Goal: Information Seeking & Learning: Learn about a topic

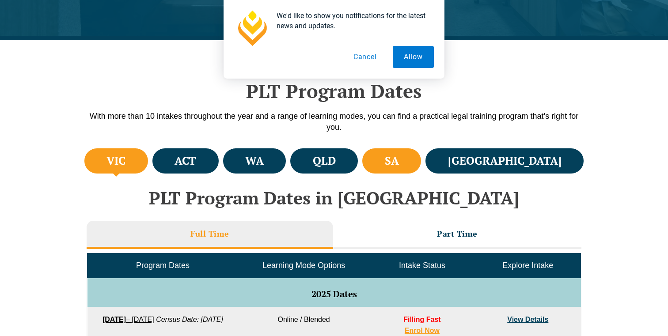
click at [399, 156] on h4 "SA" at bounding box center [392, 161] width 14 height 15
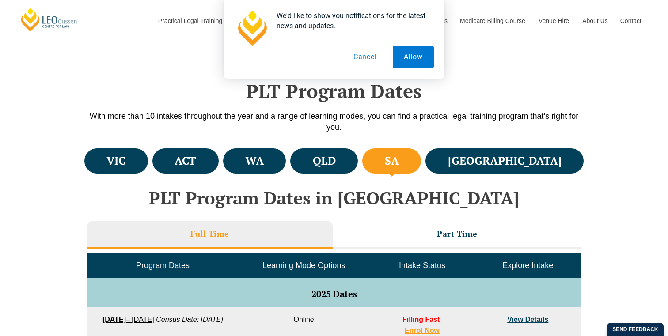
click at [365, 62] on button "Cancel" at bounding box center [366, 57] width 46 height 22
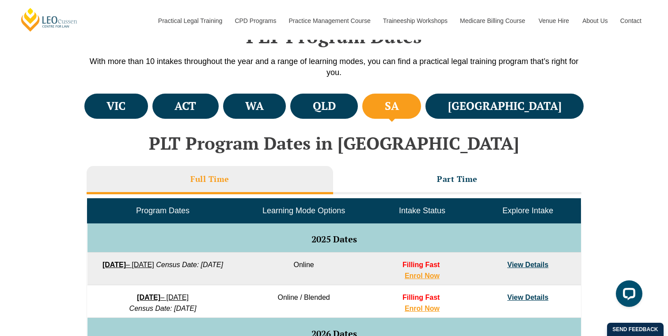
scroll to position [304, 0]
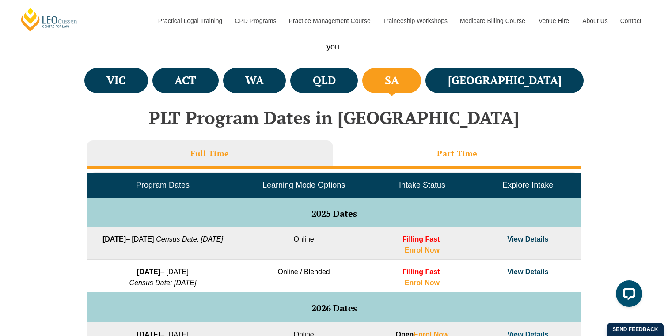
click at [429, 161] on li "Part Time" at bounding box center [457, 155] width 248 height 28
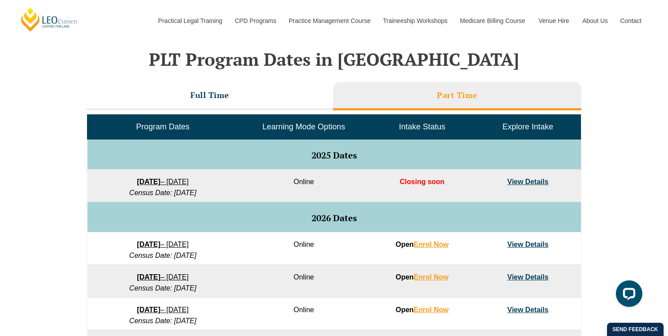
scroll to position [369, 0]
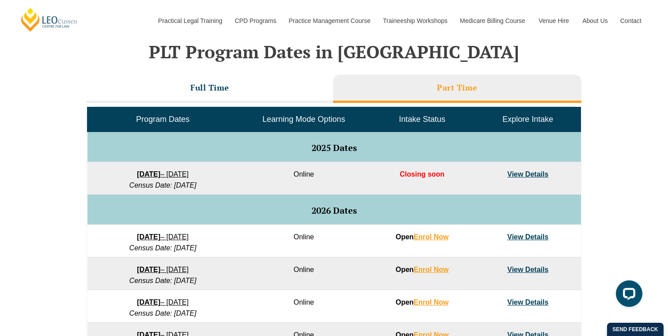
click at [425, 177] on span "Closing soon" at bounding box center [422, 175] width 45 height 8
click at [430, 177] on span "Closing soon" at bounding box center [422, 175] width 45 height 8
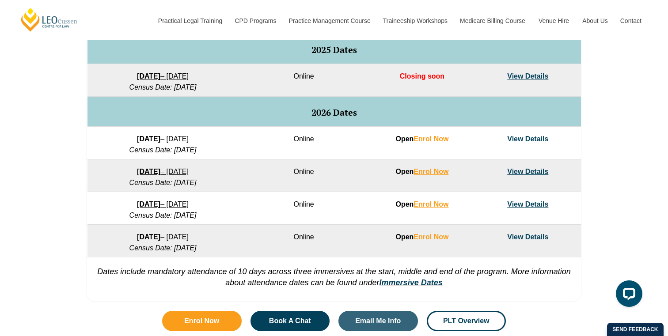
scroll to position [470, 0]
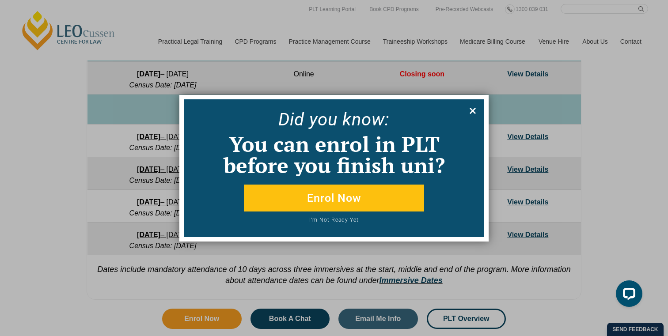
click at [470, 110] on icon at bounding box center [473, 111] width 10 height 10
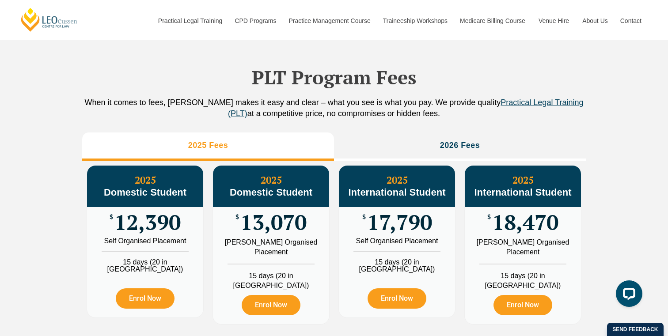
scroll to position [851, 0]
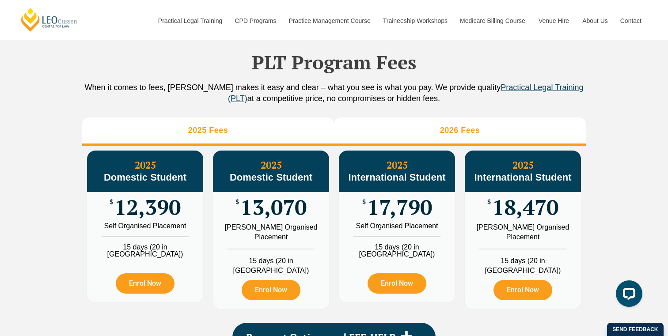
click at [440, 122] on li "2026 Fees" at bounding box center [460, 132] width 252 height 28
click at [309, 136] on li "2025 Fees" at bounding box center [208, 132] width 252 height 28
click at [374, 136] on li "2026 Fees" at bounding box center [460, 132] width 252 height 28
click at [310, 137] on li "2025 Fees" at bounding box center [208, 132] width 252 height 28
click at [384, 135] on li "2026 Fees" at bounding box center [460, 132] width 252 height 28
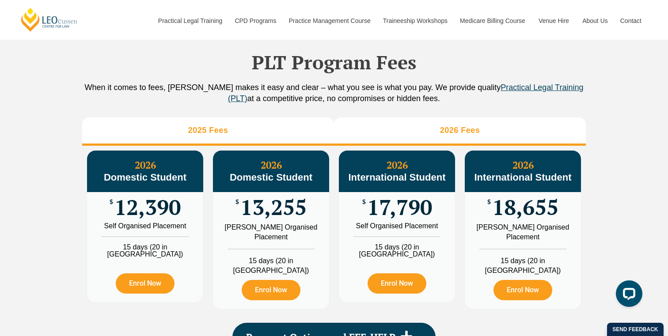
click at [307, 137] on li "2025 Fees" at bounding box center [208, 132] width 252 height 28
click at [399, 137] on li "2026 Fees" at bounding box center [460, 132] width 252 height 28
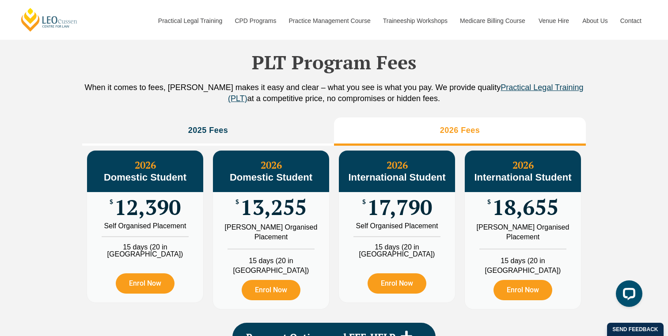
click at [317, 147] on div "2026 Domestic Student $ 13,255 [PERSON_NAME] Organised Placement 15 days (20 in…" at bounding box center [271, 230] width 126 height 168
click at [295, 150] on div "2026 Domestic Student $ 13,255 [PERSON_NAME] Organised Placement 15 days (20 in…" at bounding box center [271, 230] width 126 height 168
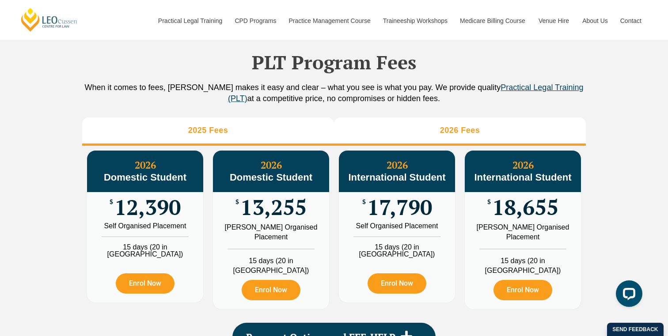
click at [282, 143] on li "2025 Fees" at bounding box center [208, 132] width 252 height 28
click at [359, 142] on li "2026 Fees" at bounding box center [460, 132] width 252 height 28
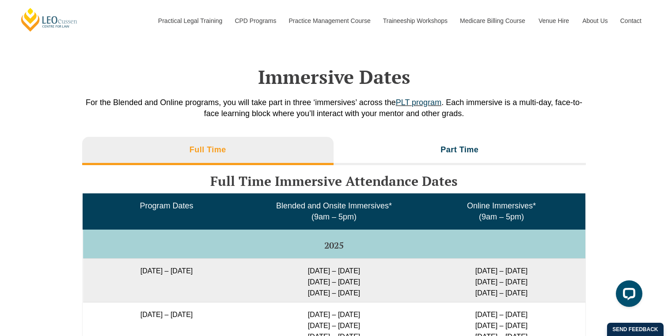
scroll to position [1267, 0]
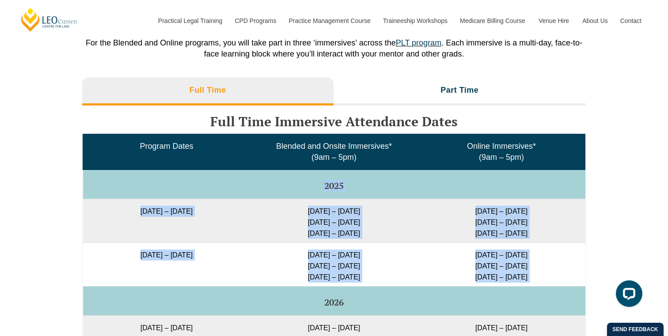
drag, startPoint x: 325, startPoint y: 174, endPoint x: 396, endPoint y: 282, distance: 129.7
click at [384, 268] on td "[DATE] – [DATE] [DATE] – [DATE] [DATE] – [DATE]" at bounding box center [334, 265] width 167 height 44
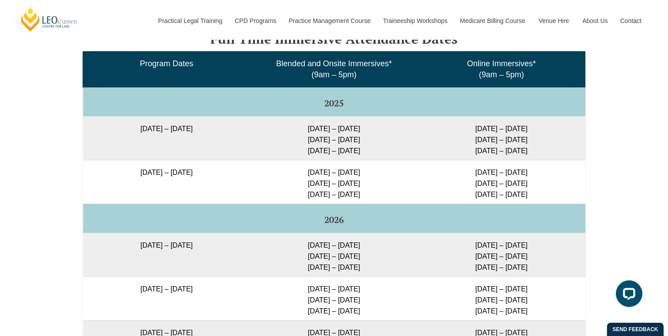
scroll to position [1351, 0]
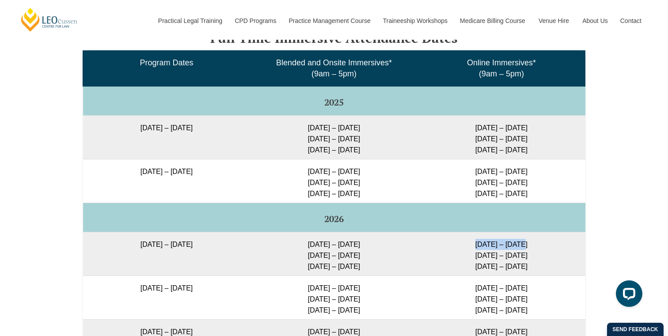
drag, startPoint x: 477, startPoint y: 232, endPoint x: 529, endPoint y: 235, distance: 52.2
click at [529, 235] on td "[DATE] – [DATE] [DATE] – [DATE] [DATE] – [DATE]" at bounding box center [501, 254] width 167 height 44
click at [349, 232] on td "[DATE] – [DATE] [DATE] – [DATE] [DATE] – [DATE]" at bounding box center [334, 254] width 167 height 44
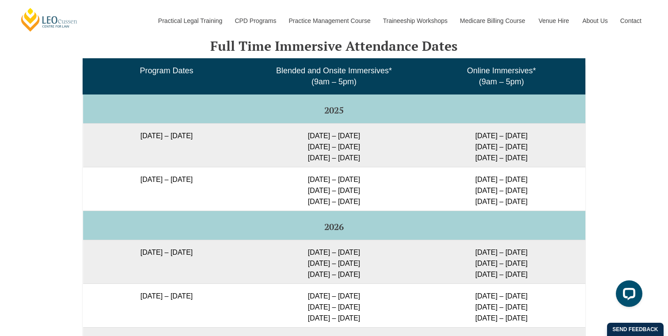
scroll to position [1340, 0]
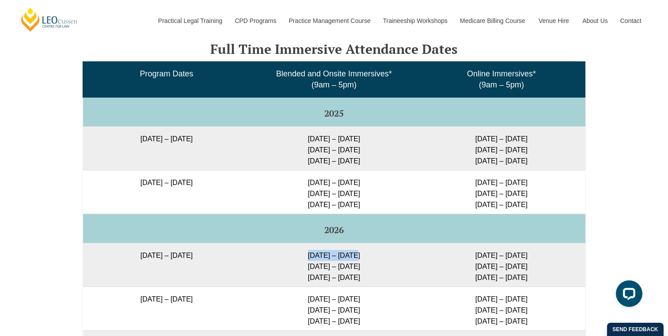
drag, startPoint x: 309, startPoint y: 244, endPoint x: 363, endPoint y: 243, distance: 54.4
click at [363, 243] on td "[DATE] – [DATE] [DATE] – [DATE] [DATE] – [DATE]" at bounding box center [334, 265] width 167 height 44
click at [442, 243] on td "[DATE] – [DATE] [DATE] – [DATE] [DATE] – [DATE]" at bounding box center [501, 265] width 167 height 44
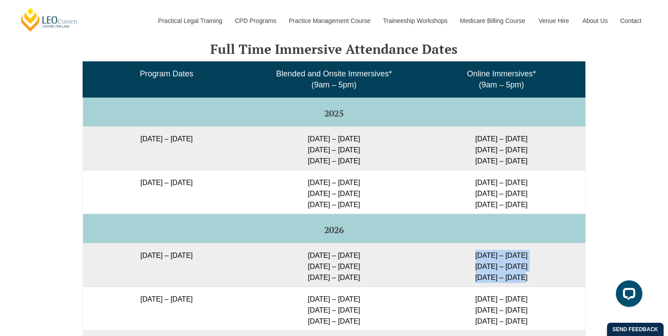
drag, startPoint x: 473, startPoint y: 243, endPoint x: 527, endPoint y: 266, distance: 58.6
click at [528, 266] on td "[DATE] – [DATE] [DATE] – [DATE] [DATE] – [DATE]" at bounding box center [501, 265] width 167 height 44
click at [527, 266] on td "[DATE] – [DATE] [DATE] – [DATE] [DATE] – [DATE]" at bounding box center [501, 265] width 167 height 44
drag, startPoint x: 527, startPoint y: 266, endPoint x: 473, endPoint y: 242, distance: 59.1
click at [472, 243] on td "[DATE] – [DATE] [DATE] – [DATE] [DATE] – [DATE]" at bounding box center [501, 265] width 167 height 44
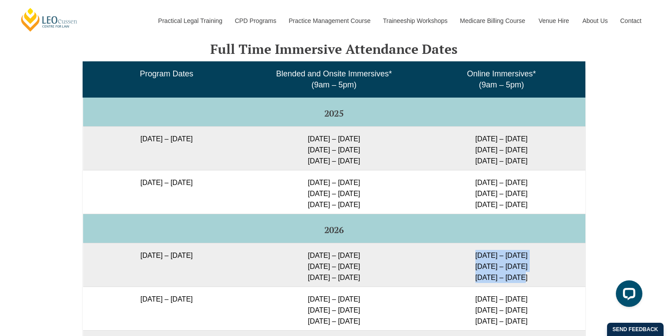
click at [475, 244] on td "[DATE] – [DATE] [DATE] – [DATE] [DATE] – [DATE]" at bounding box center [501, 265] width 167 height 44
drag, startPoint x: 476, startPoint y: 244, endPoint x: 529, endPoint y: 272, distance: 60.1
click at [529, 272] on td "[DATE] – [DATE] [DATE] – [DATE] [DATE] – [DATE]" at bounding box center [501, 265] width 167 height 44
click at [485, 253] on td "[DATE] – [DATE] [DATE] – [DATE] [DATE] – [DATE]" at bounding box center [501, 265] width 167 height 44
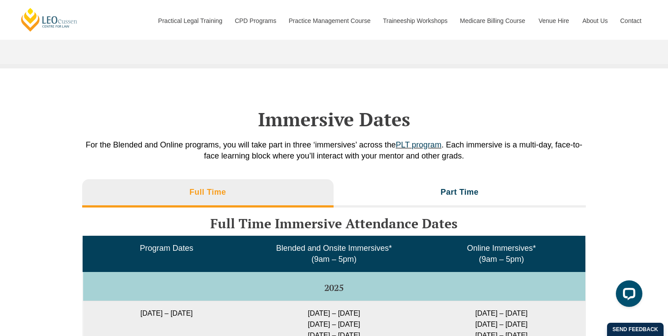
scroll to position [1182, 0]
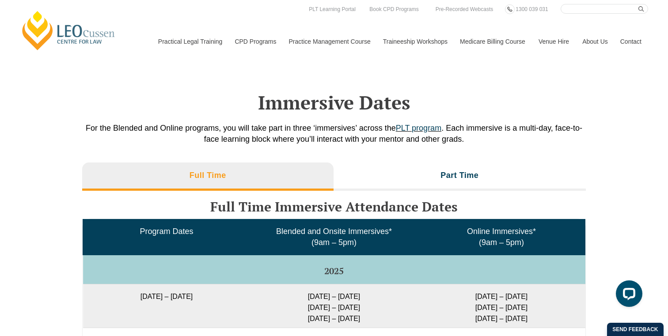
click at [317, 104] on h2 "Immersive Dates" at bounding box center [334, 102] width 504 height 22
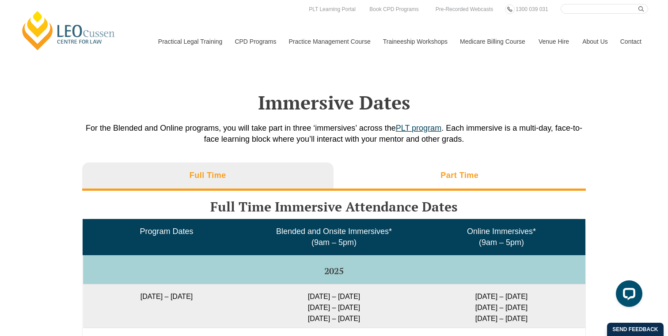
click at [459, 177] on li "Part Time" at bounding box center [460, 177] width 253 height 28
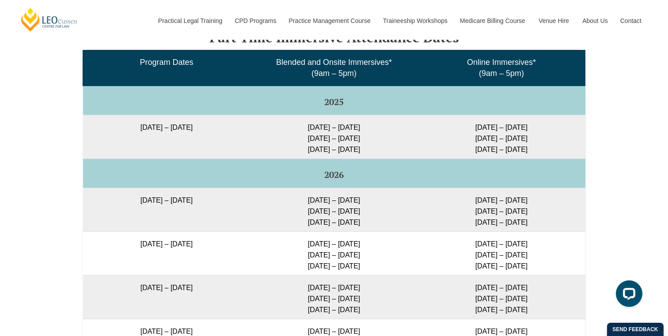
scroll to position [1345, 0]
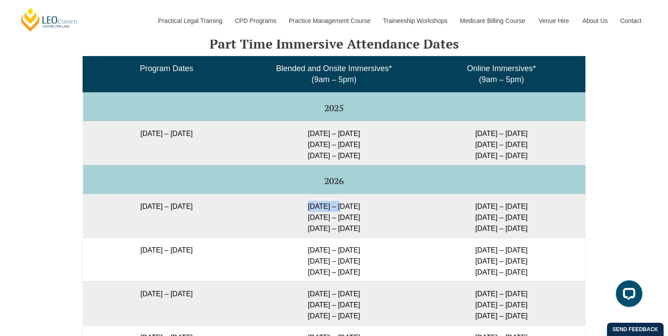
drag, startPoint x: 306, startPoint y: 197, endPoint x: 342, endPoint y: 201, distance: 36.5
click at [342, 201] on td "[DATE] – [DATE] [DATE] – [DATE] [DATE] – [DATE]" at bounding box center [334, 216] width 167 height 44
click at [351, 201] on td "[DATE] – [DATE] [DATE] – [DATE] [DATE] – [DATE]" at bounding box center [334, 216] width 167 height 44
drag, startPoint x: 472, startPoint y: 194, endPoint x: 517, endPoint y: 196, distance: 45.1
click at [517, 196] on td "[DATE] – [DATE] [DATE] – [DATE] [DATE] – [DATE]" at bounding box center [501, 216] width 167 height 44
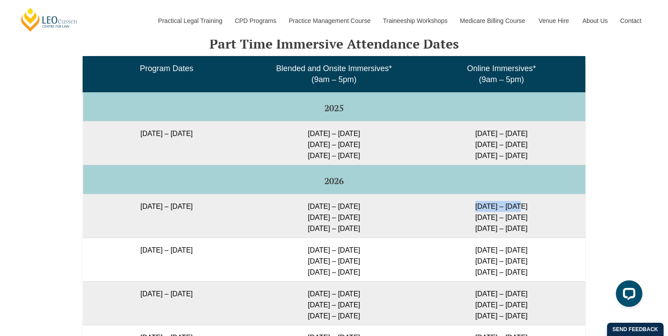
click at [517, 196] on td "[DATE] – [DATE] [DATE] – [DATE] [DATE] – [DATE]" at bounding box center [501, 216] width 167 height 44
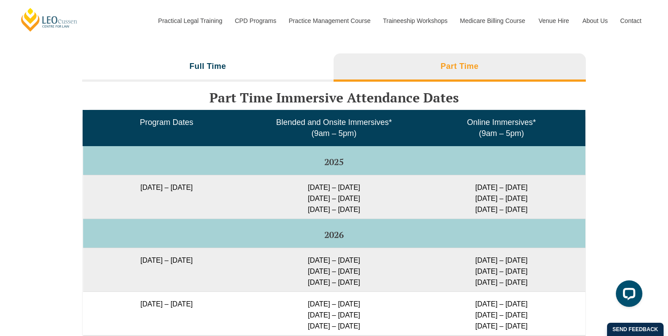
scroll to position [1288, 0]
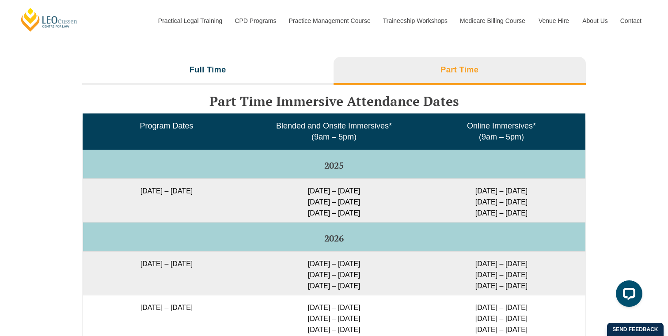
click at [538, 114] on td "Online Immersives* (9am – 5pm)" at bounding box center [501, 132] width 167 height 36
click at [532, 122] on span "Online Immersives* (9am – 5pm)" at bounding box center [501, 132] width 69 height 20
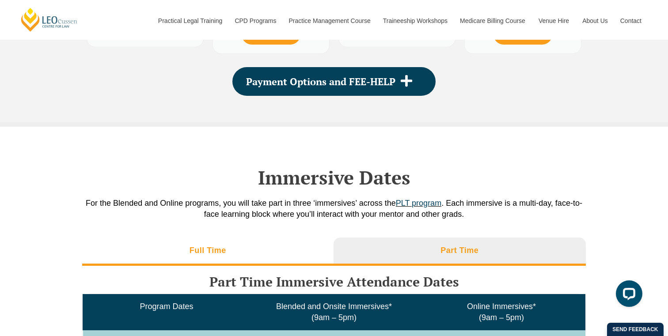
scroll to position [1098, 0]
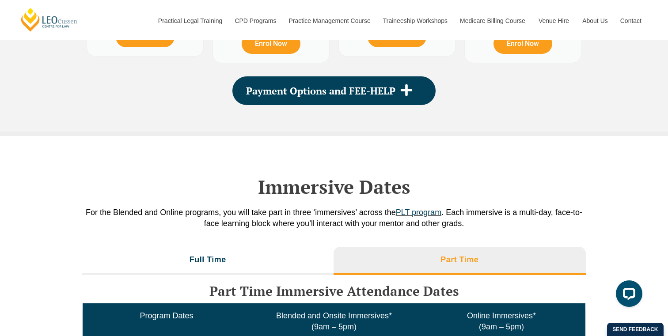
click at [283, 207] on p "For the Blended and Online programs, you will take part in three ‘immersives’ a…" at bounding box center [334, 218] width 504 height 22
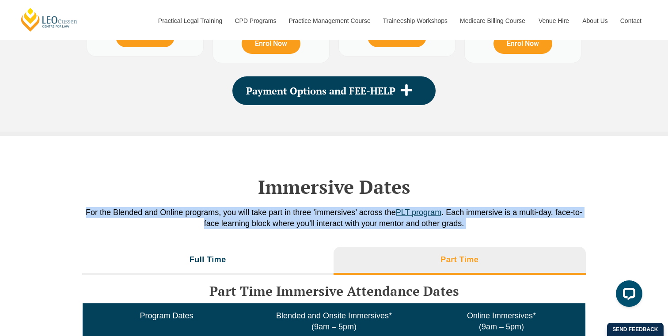
click at [290, 207] on p "For the Blended and Online programs, you will take part in three ‘immersives’ a…" at bounding box center [334, 218] width 504 height 22
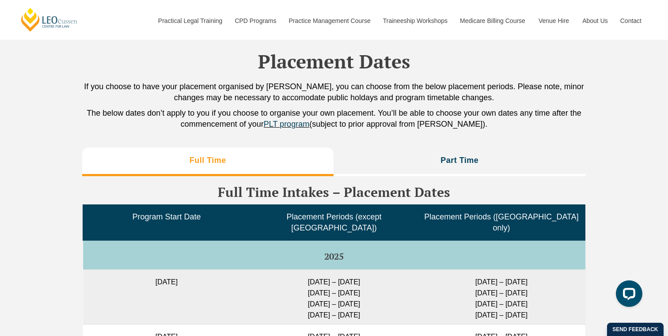
scroll to position [1845, 0]
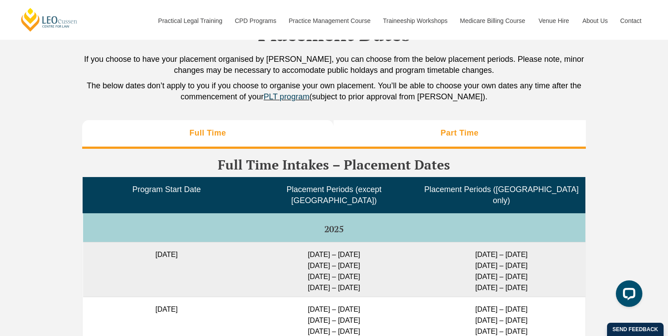
click at [436, 126] on li "Part Time" at bounding box center [460, 134] width 253 height 28
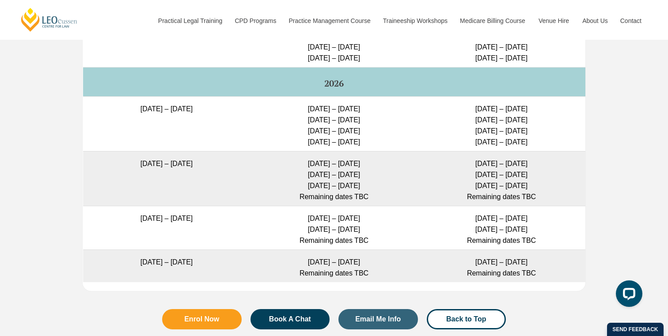
scroll to position [2129, 0]
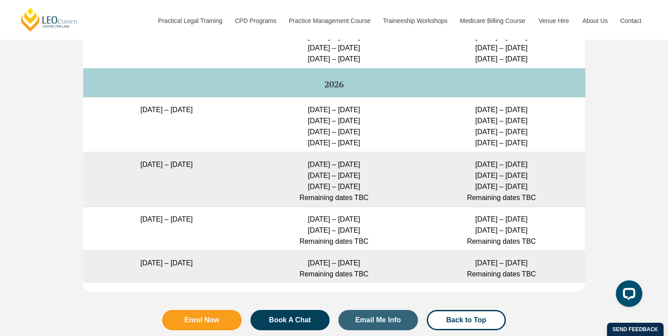
drag, startPoint x: 468, startPoint y: 89, endPoint x: 547, endPoint y: 119, distance: 85.0
click at [547, 119] on td "[DATE] – [DATE] [DATE] – [DATE] [DATE] – [DATE] [DATE] – [DATE]" at bounding box center [501, 124] width 167 height 55
click at [529, 113] on td "[DATE] – [DATE] [DATE] – [DATE] [DATE] – [DATE] [DATE] – [DATE]" at bounding box center [501, 124] width 167 height 55
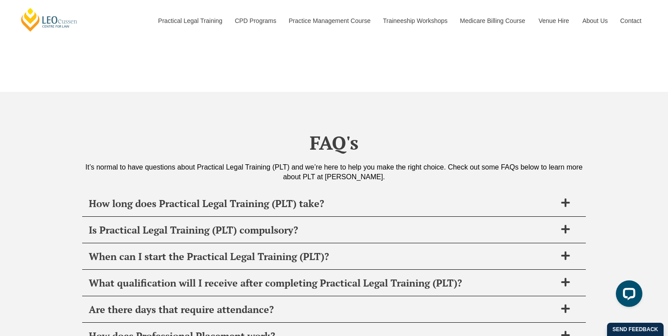
scroll to position [2831, 0]
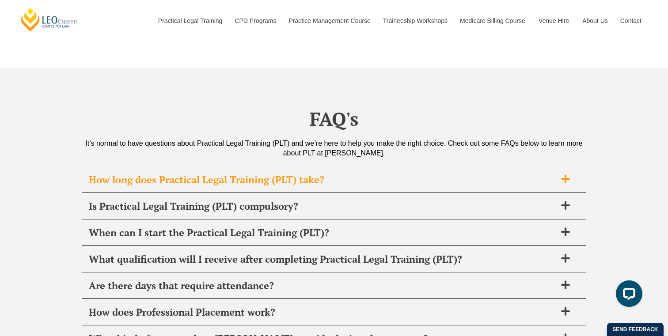
click at [321, 174] on span "How long does Practical Legal Training (PLT) take?" at bounding box center [323, 180] width 468 height 12
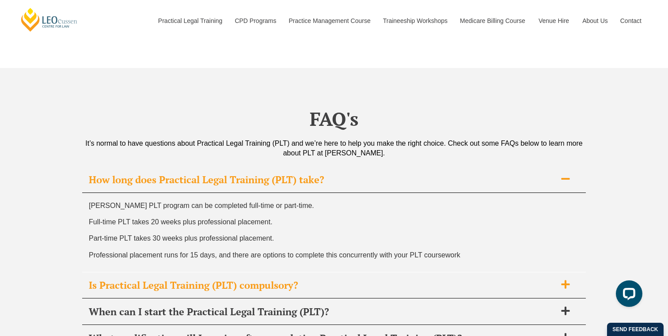
click at [302, 273] on div "Is Practical Legal Training (PLT) compulsory?" at bounding box center [334, 286] width 504 height 26
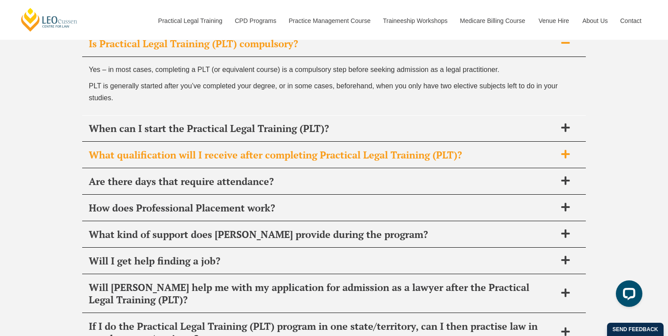
scroll to position [3002, 0]
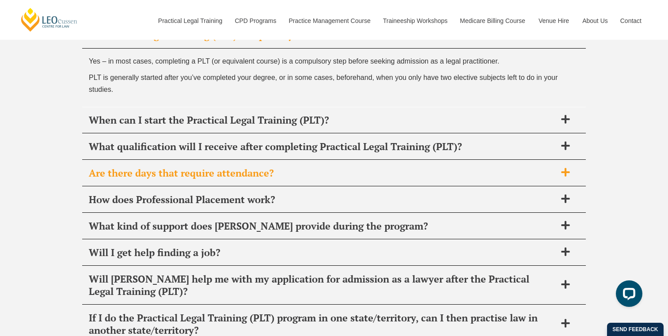
click at [288, 167] on span "Are there days that require attendance?" at bounding box center [323, 173] width 468 height 12
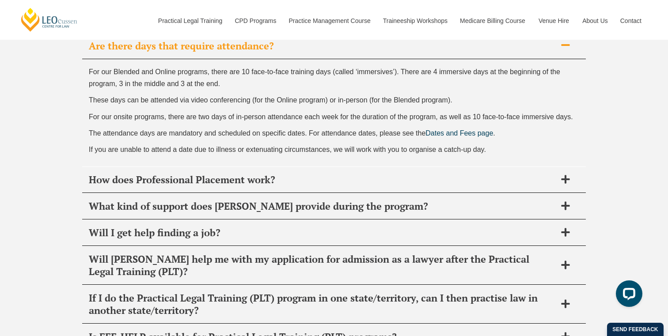
scroll to position [3068, 0]
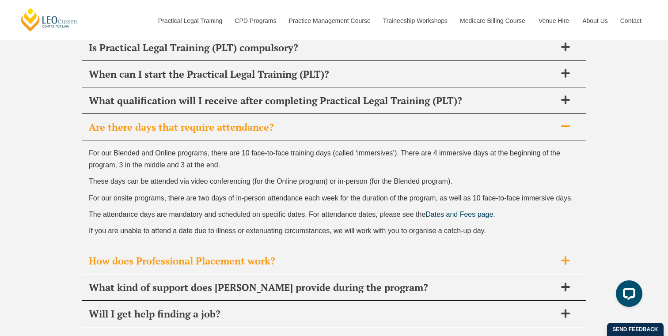
click at [304, 248] on div "How does Professional Placement work?" at bounding box center [334, 261] width 504 height 26
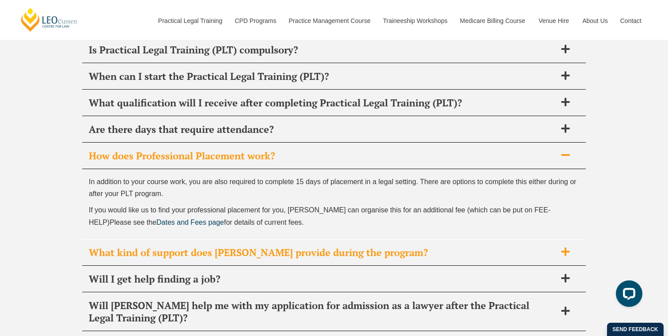
click at [287, 247] on span "What kind of support does [PERSON_NAME] provide during the program?" at bounding box center [323, 253] width 468 height 12
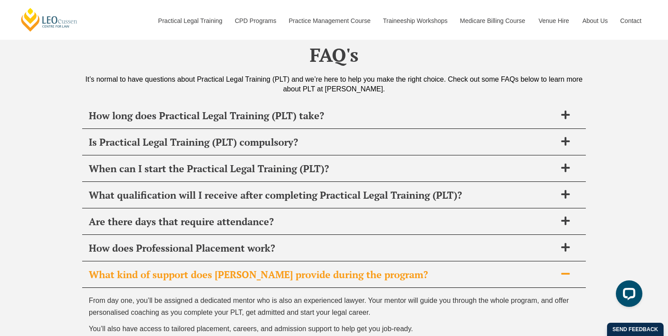
scroll to position [2880, 0]
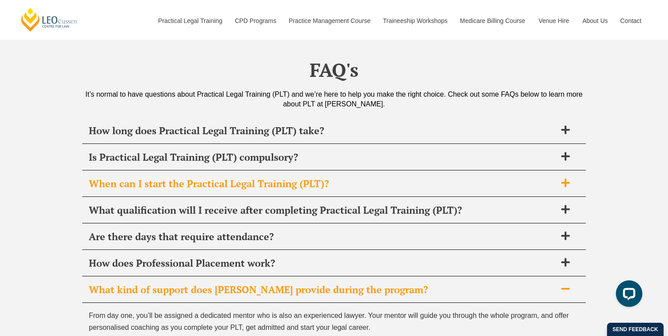
click at [332, 171] on div "When can I start the Practical Legal Training (PLT)?" at bounding box center [334, 184] width 504 height 26
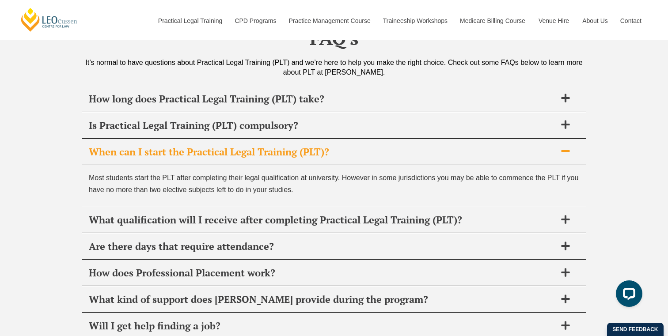
scroll to position [2918, 0]
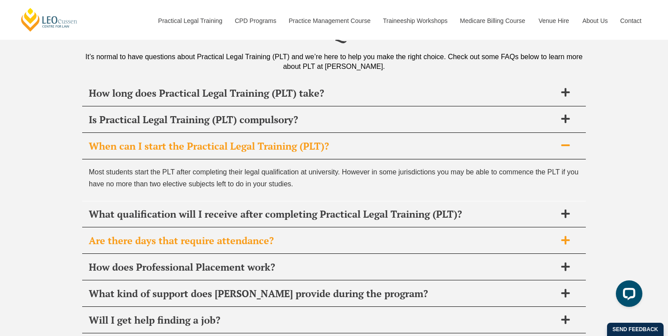
click at [310, 232] on div "Are there days that require attendance?" at bounding box center [334, 241] width 504 height 26
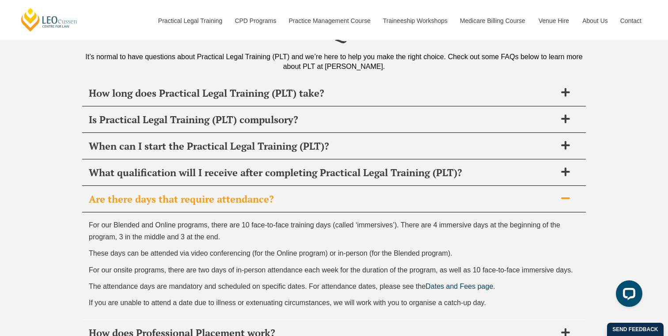
click at [298, 219] on p "For our Blended and Online programs, there are 10 face-to-face training days (c…" at bounding box center [334, 231] width 491 height 24
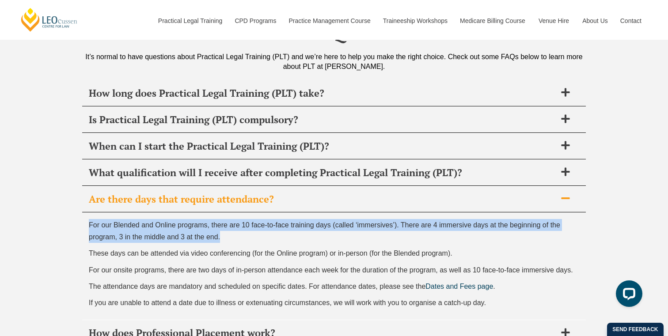
click at [293, 247] on p "These days can be attended via video conferencing (for the Online program) or i…" at bounding box center [334, 253] width 491 height 12
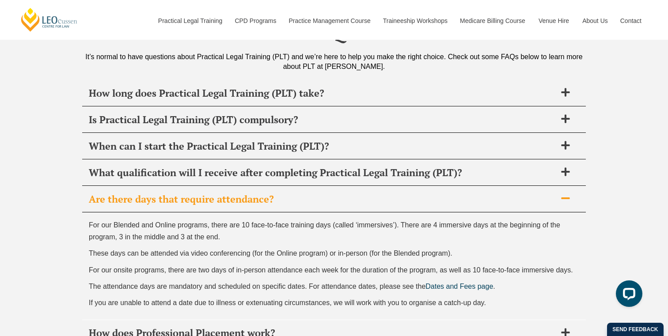
click at [293, 247] on p "These days can be attended via video conferencing (for the Online program) or i…" at bounding box center [334, 253] width 491 height 12
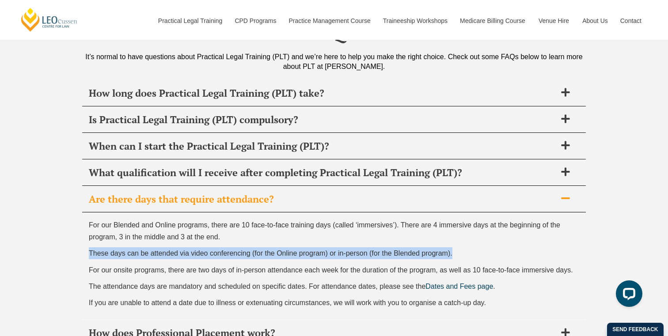
click at [297, 266] on span "For our onsite programs, there are two days of in-person attendance each week f…" at bounding box center [331, 270] width 484 height 8
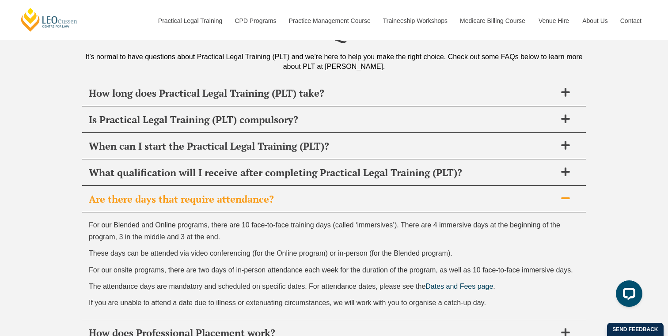
click at [297, 266] on span "For our onsite programs, there are two days of in-person attendance each week f…" at bounding box center [331, 270] width 484 height 8
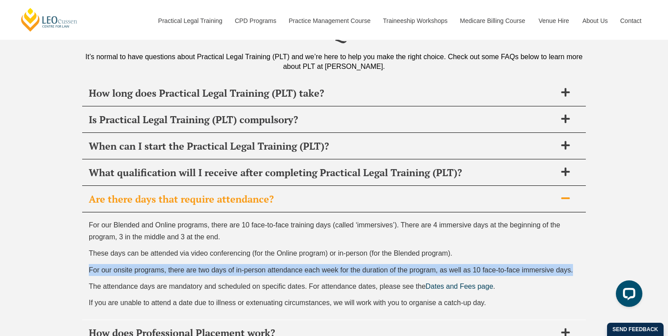
click at [324, 256] on div "For our Blended and Online programs, there are 10 face-to-face training days (c…" at bounding box center [334, 266] width 504 height 107
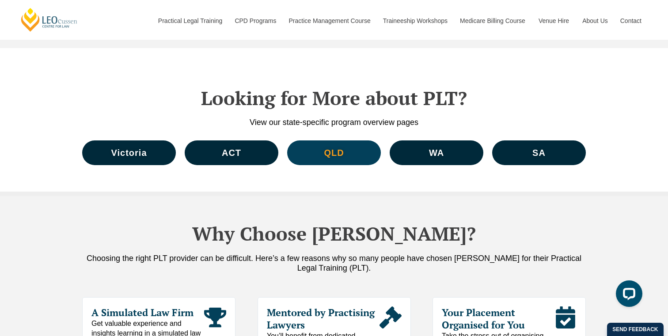
scroll to position [3634, 0]
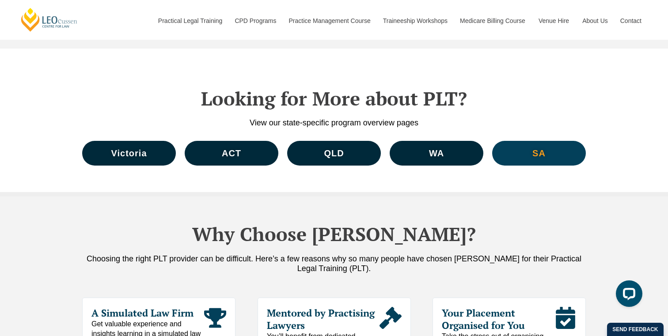
click at [533, 149] on span "SA" at bounding box center [539, 153] width 13 height 9
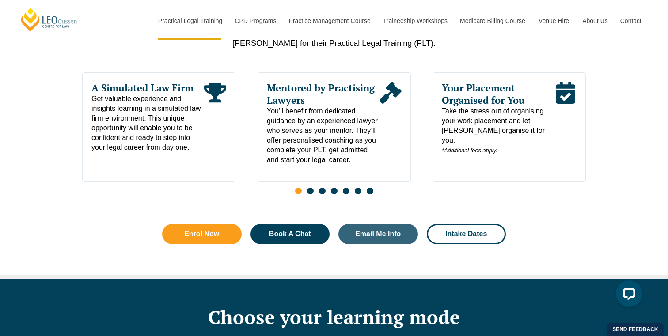
click at [312, 194] on span "Go to slide 2" at bounding box center [310, 191] width 7 height 7
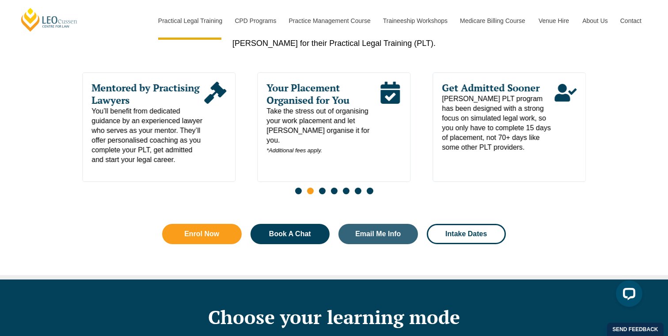
click at [326, 196] on div "Slides" at bounding box center [334, 192] width 504 height 10
click at [324, 194] on span "Go to slide 3" at bounding box center [322, 191] width 7 height 7
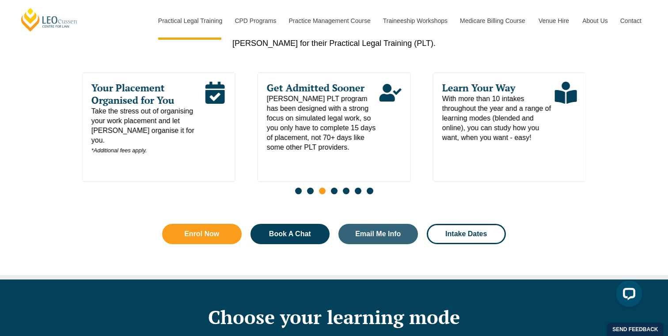
click at [334, 194] on span "Go to slide 4" at bounding box center [334, 191] width 7 height 7
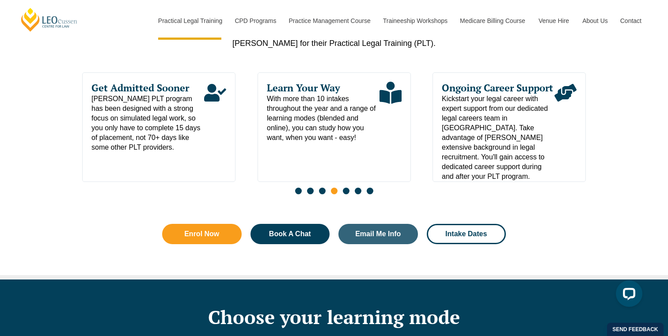
click at [346, 194] on span "Go to slide 5" at bounding box center [346, 191] width 7 height 7
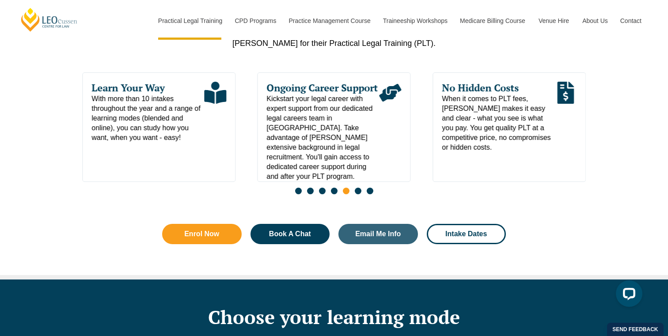
click at [356, 194] on span "Go to slide 6" at bounding box center [358, 191] width 7 height 7
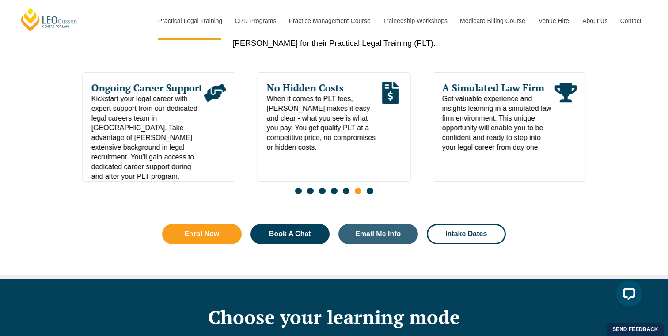
click at [368, 194] on span "Go to slide 7" at bounding box center [370, 191] width 7 height 7
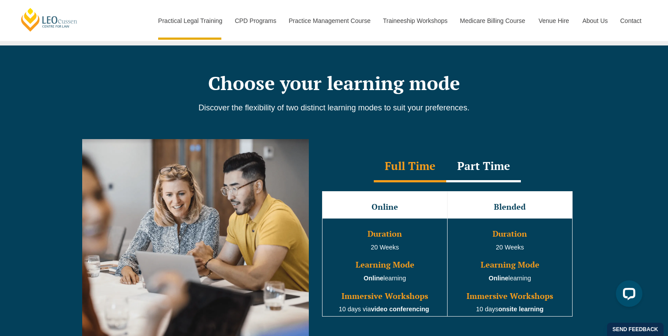
scroll to position [760, 0]
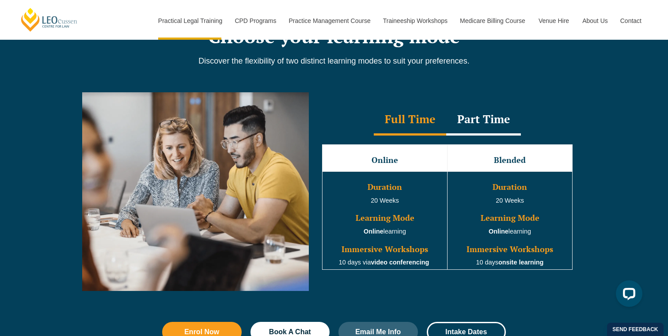
click at [464, 121] on div "Part Time" at bounding box center [483, 120] width 75 height 31
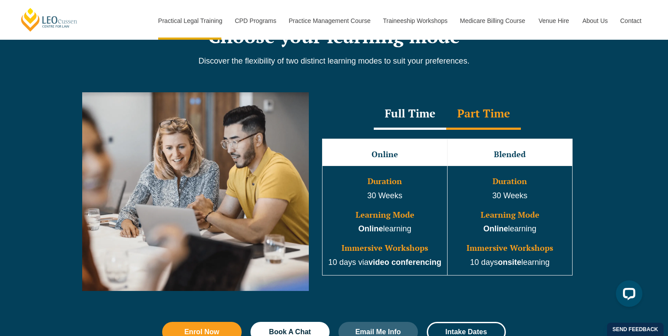
click at [433, 121] on div "Full Time" at bounding box center [410, 114] width 72 height 31
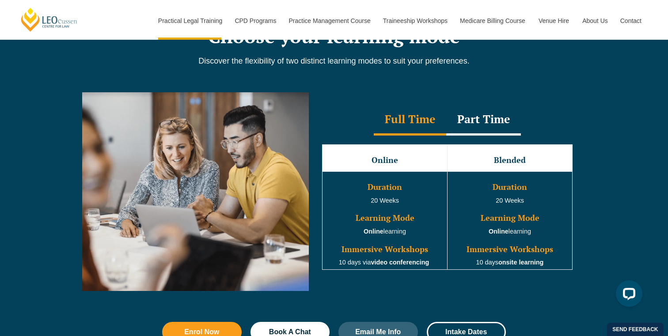
click at [457, 119] on div "Part Time" at bounding box center [483, 120] width 75 height 31
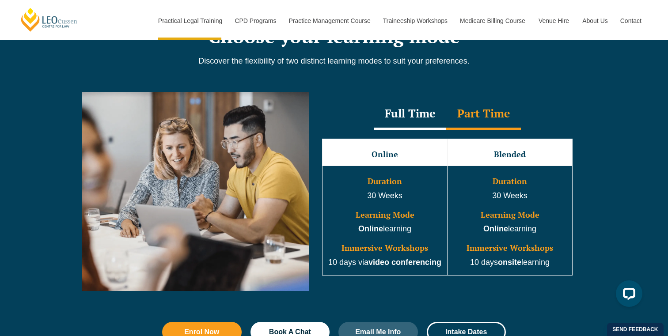
click at [428, 119] on div "Full Time" at bounding box center [410, 114] width 72 height 31
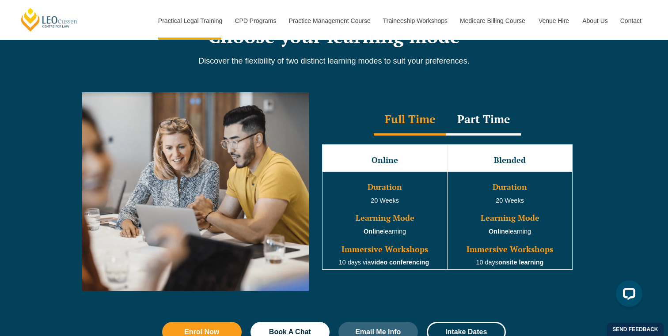
click at [465, 121] on div "Part Time" at bounding box center [483, 120] width 75 height 31
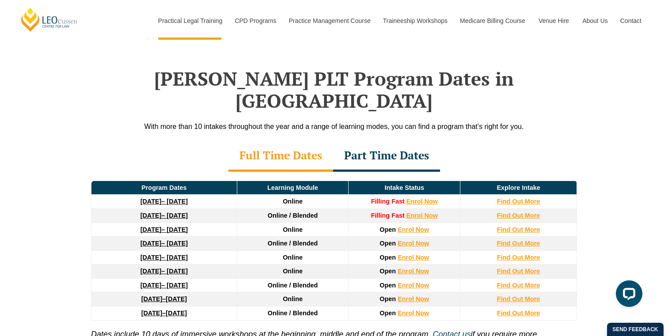
scroll to position [1146, 0]
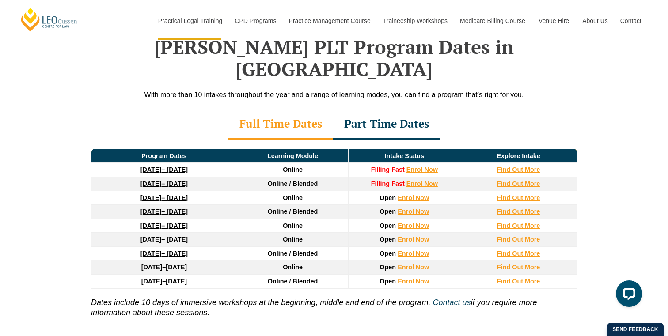
click at [304, 109] on div "Full Time Dates" at bounding box center [280, 124] width 105 height 31
click at [362, 109] on div "Part Time Dates" at bounding box center [386, 124] width 107 height 31
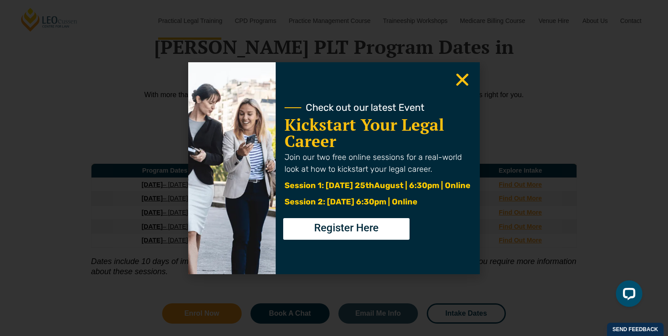
click at [471, 73] on icon "Close" at bounding box center [462, 79] width 17 height 17
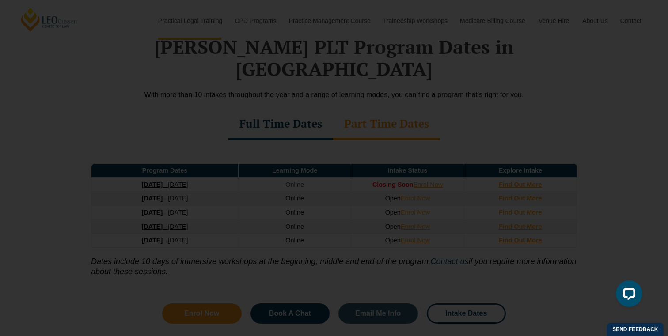
click at [468, 75] on use "Close" at bounding box center [463, 79] width 12 height 12
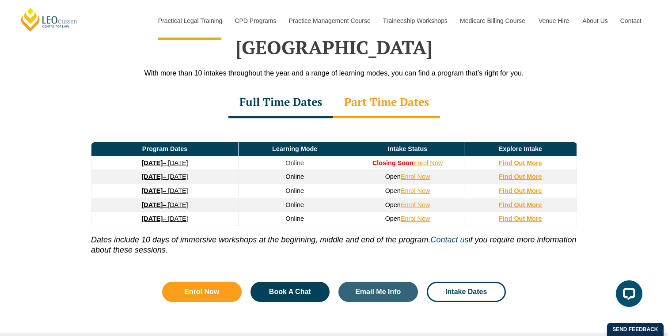
scroll to position [1170, 0]
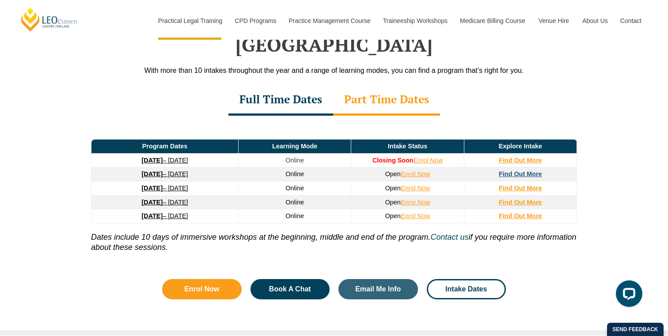
click at [503, 171] on strong "Find Out More" at bounding box center [520, 174] width 43 height 7
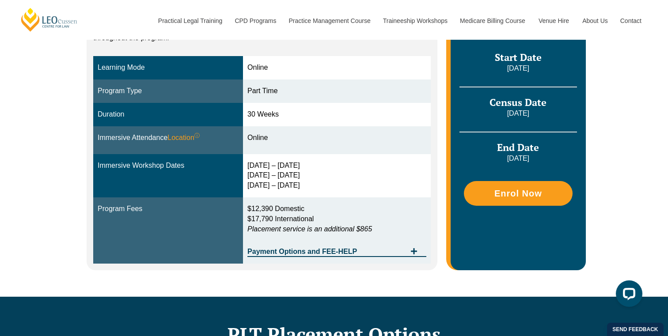
scroll to position [241, 0]
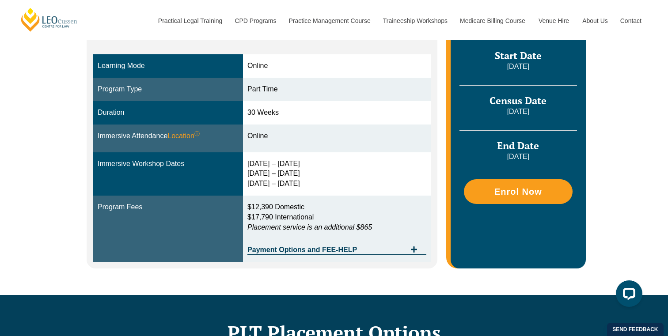
click at [264, 171] on div "10 – 13 Feb 2026 3 – 5 Jun 2026 12 – 14 Aug 2026" at bounding box center [336, 174] width 179 height 30
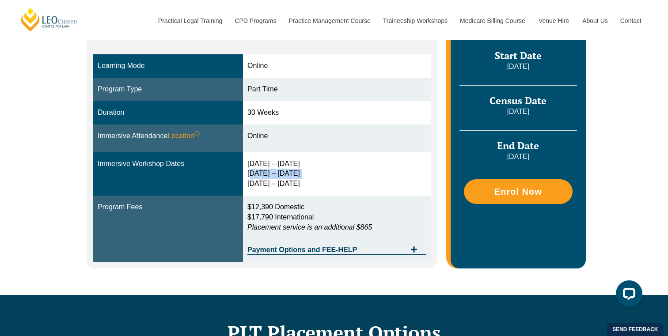
click at [264, 167] on div "10 – 13 Feb 2026 3 – 5 Jun 2026 12 – 14 Aug 2026" at bounding box center [336, 174] width 179 height 30
click at [274, 165] on div "10 – 13 Feb 2026 3 – 5 Jun 2026 12 – 14 Aug 2026" at bounding box center [336, 174] width 179 height 30
click at [338, 247] on span "Payment Options and FEE-HELP" at bounding box center [326, 250] width 159 height 7
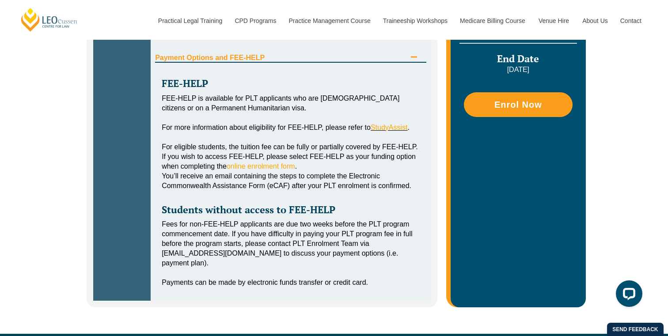
scroll to position [353, 0]
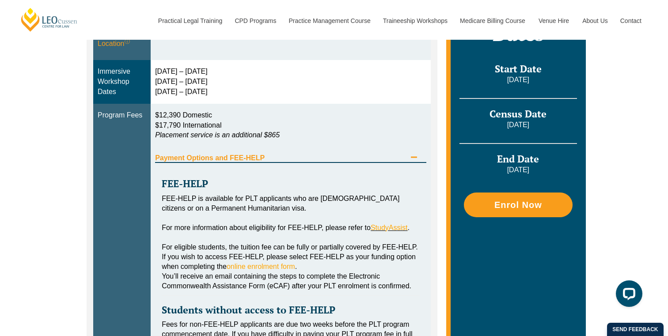
click at [410, 155] on span "Tabs. Open items with Enter or Space, close with Escape and navigate using the …" at bounding box center [414, 158] width 16 height 8
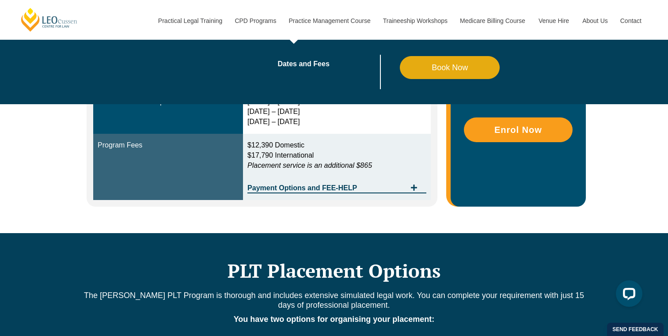
scroll to position [340, 0]
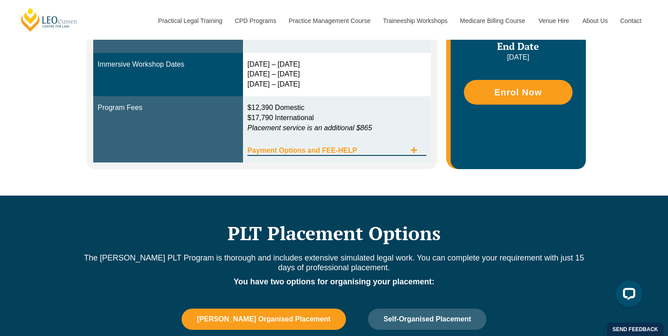
click at [335, 147] on span "Payment Options and FEE-HELP" at bounding box center [326, 150] width 159 height 7
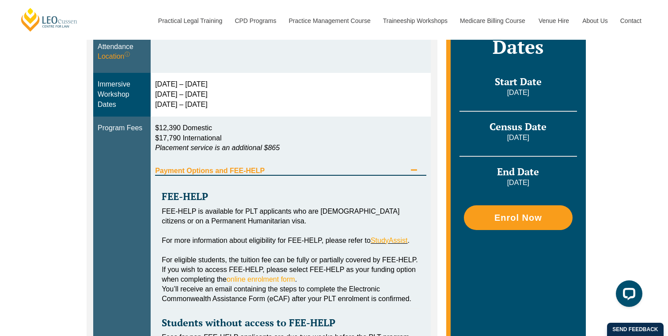
click at [419, 171] on span "Tabs. Open items with Enter or Space, close with Escape and navigate using the …" at bounding box center [414, 171] width 16 height 8
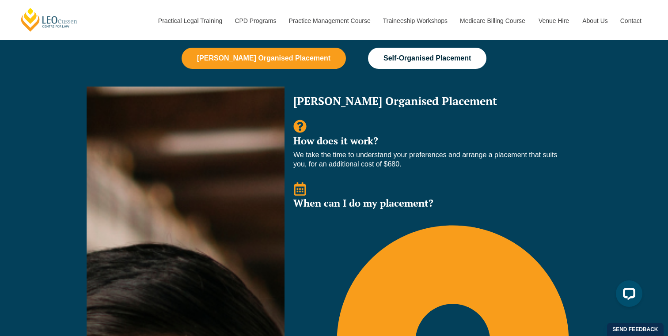
scroll to position [606, 0]
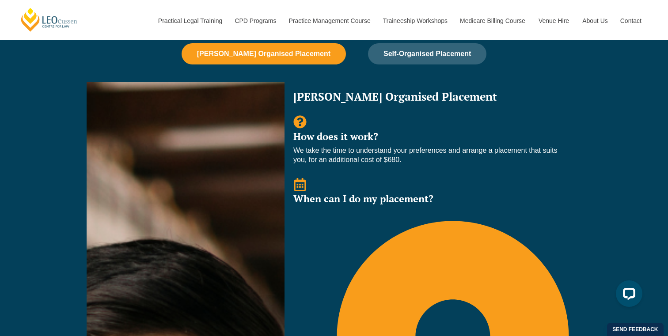
drag, startPoint x: 391, startPoint y: 225, endPoint x: 324, endPoint y: 186, distance: 77.6
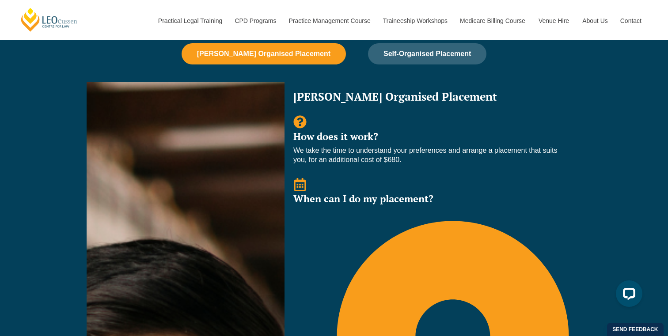
drag, startPoint x: 324, startPoint y: 186, endPoint x: 387, endPoint y: 197, distance: 63.6
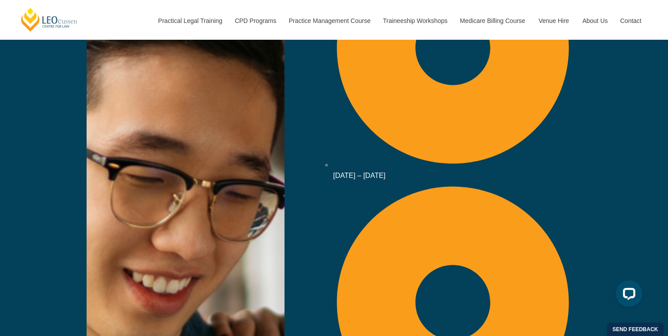
scroll to position [901, 0]
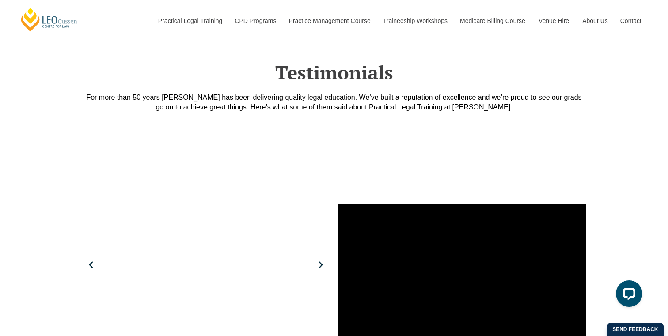
scroll to position [2355, 0]
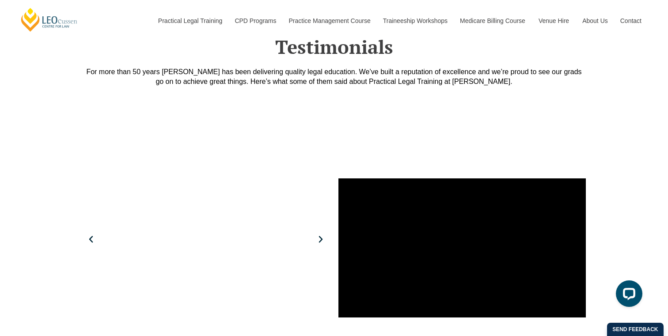
scroll to position [2385, 0]
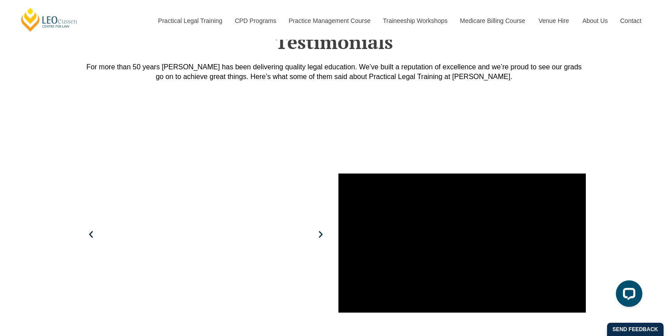
drag, startPoint x: 208, startPoint y: 164, endPoint x: 289, endPoint y: 261, distance: 127.0
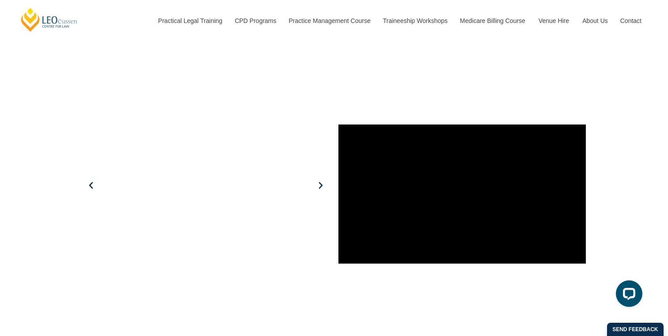
scroll to position [2437, 0]
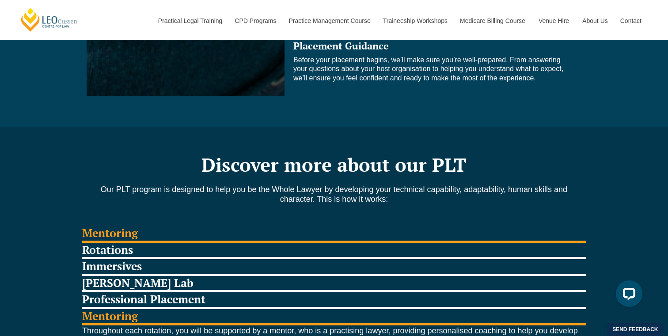
scroll to position [1867, 0]
